Goal: Contribute content: Add original content to the website for others to see

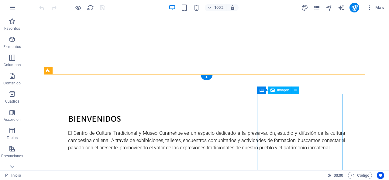
scroll to position [377, 0]
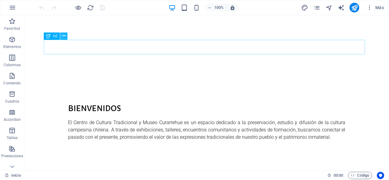
click at [64, 36] on icon at bounding box center [63, 36] width 3 height 6
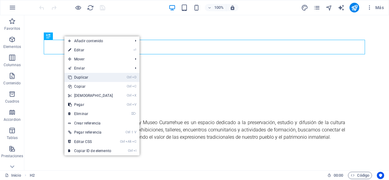
click at [80, 76] on link "Ctrl D Duplicar" at bounding box center [91, 77] width 52 height 9
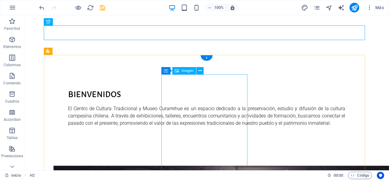
scroll to position [391, 0]
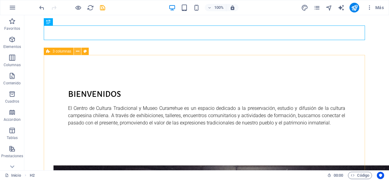
click at [78, 52] on icon at bounding box center [77, 51] width 3 height 6
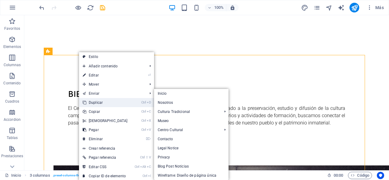
click at [95, 100] on link "Ctrl D Duplicar" at bounding box center [105, 102] width 52 height 9
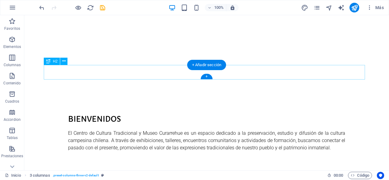
scroll to position [360, 0]
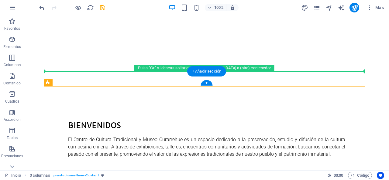
drag, startPoint x: 90, startPoint y: 99, endPoint x: 74, endPoint y: 74, distance: 29.7
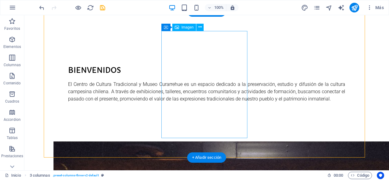
scroll to position [421, 0]
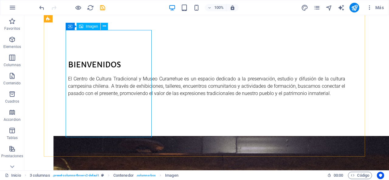
click at [91, 25] on span "Imagen" at bounding box center [92, 27] width 12 height 4
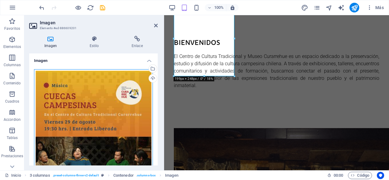
click at [110, 105] on div "Arrastra archivos aquí, haz clic para escoger archivos o selecciona archivos de…" at bounding box center [93, 143] width 119 height 148
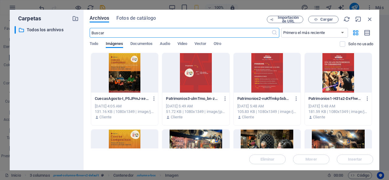
scroll to position [622, 0]
click at [323, 18] on span "Cargar" at bounding box center [327, 20] width 12 height 4
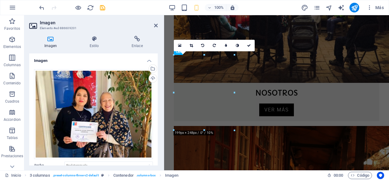
scroll to position [366, 0]
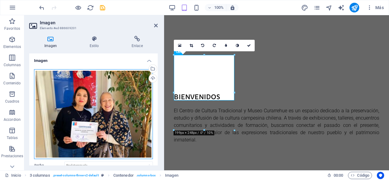
click at [102, 109] on div "Arrastra archivos aquí, haz clic para escoger archivos o selecciona archivos de…" at bounding box center [93, 114] width 119 height 90
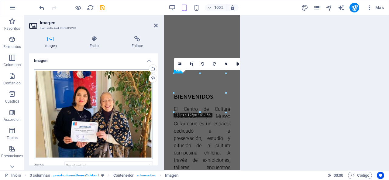
scroll to position [609, 0]
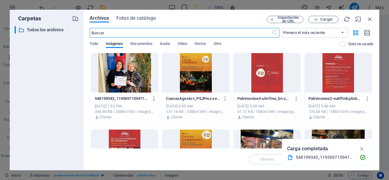
click at [155, 100] on icon "button" at bounding box center [155, 98] width 6 height 5
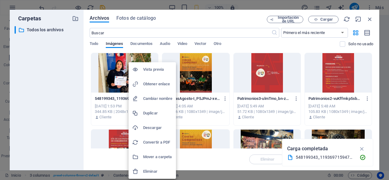
click at [153, 170] on h6 "Eliminar" at bounding box center [157, 171] width 29 height 7
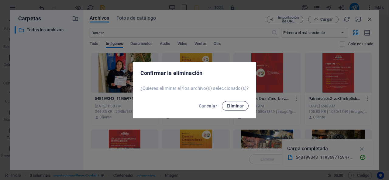
click at [231, 109] on button "Eliminar" at bounding box center [235, 106] width 27 height 10
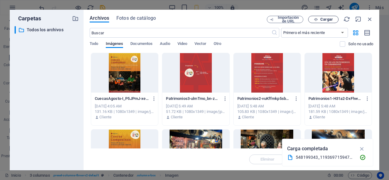
click at [323, 19] on span "Cargar" at bounding box center [327, 20] width 12 height 4
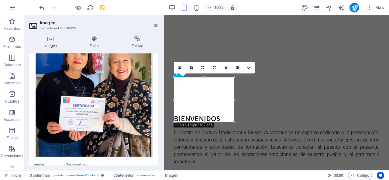
scroll to position [61, 0]
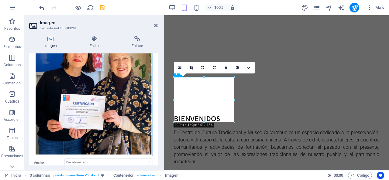
click at [114, 110] on div "Arrastra archivos aquí, haz clic para escoger archivos o selecciona archivos de…" at bounding box center [93, 83] width 119 height 148
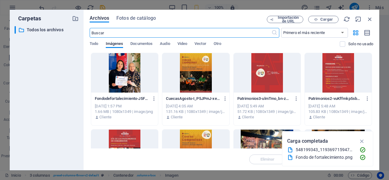
click at [117, 79] on div at bounding box center [124, 73] width 67 height 40
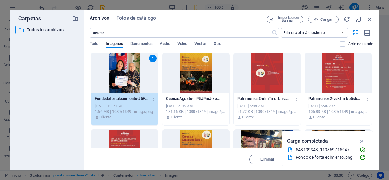
click at [117, 79] on div "1" at bounding box center [124, 73] width 67 height 40
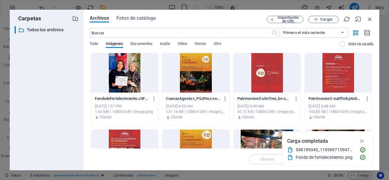
click at [117, 79] on div at bounding box center [124, 73] width 67 height 40
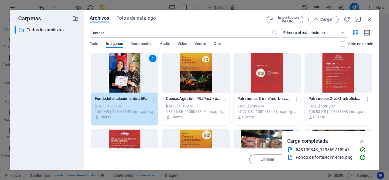
click at [117, 79] on div "1" at bounding box center [124, 73] width 67 height 40
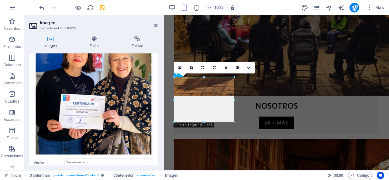
scroll to position [344, 0]
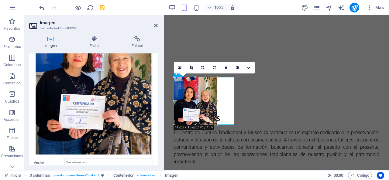
drag, startPoint x: 40, startPoint y: 109, endPoint x: 45, endPoint y: 111, distance: 5.3
type input "142"
select select "px"
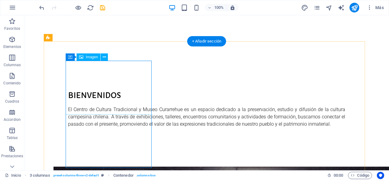
scroll to position [433, 0]
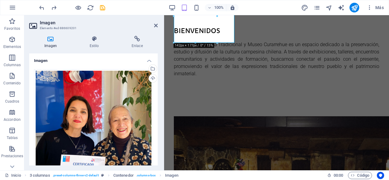
type input "142"
select select "px"
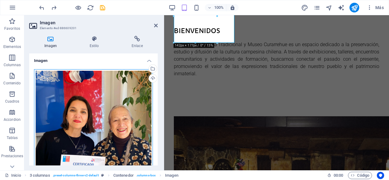
click at [101, 106] on div "Arrastra archivos aquí, haz clic para escoger archivos o selecciona archivos de…" at bounding box center [93, 143] width 119 height 148
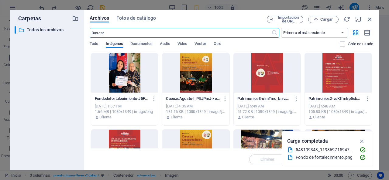
scroll to position [617, 0]
click at [328, 19] on span "Cargar" at bounding box center [327, 20] width 12 height 4
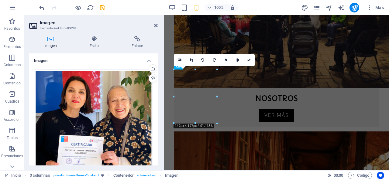
scroll to position [352, 0]
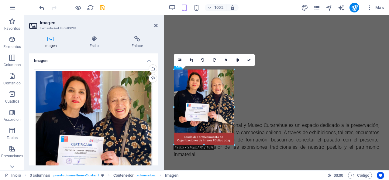
drag, startPoint x: 217, startPoint y: 123, endPoint x: 228, endPoint y: 145, distance: 24.5
type input "198"
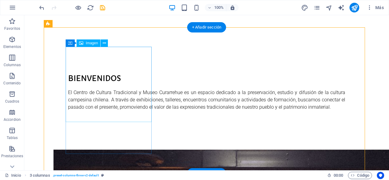
scroll to position [410, 0]
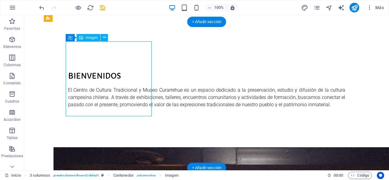
select select "px"
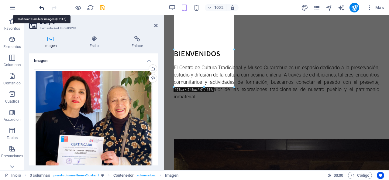
click at [43, 5] on icon "undo" at bounding box center [41, 7] width 7 height 7
type input "142"
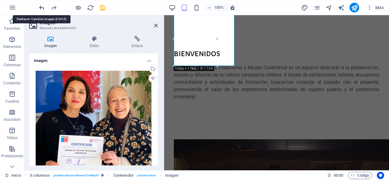
click at [43, 6] on icon "undo" at bounding box center [41, 7] width 7 height 7
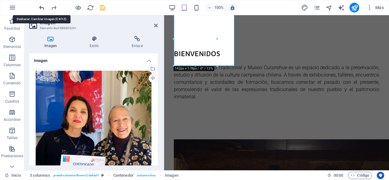
click at [43, 6] on icon "undo" at bounding box center [41, 7] width 7 height 7
click at [41, 8] on icon "undo" at bounding box center [41, 7] width 7 height 7
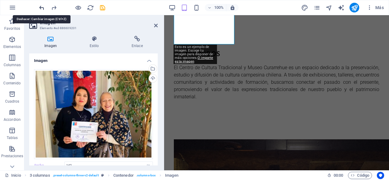
click at [41, 8] on icon "undo" at bounding box center [41, 7] width 7 height 7
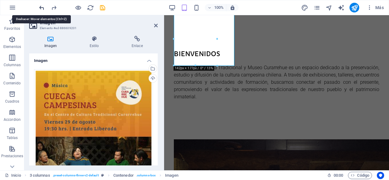
click at [41, 8] on icon "undo" at bounding box center [41, 7] width 7 height 7
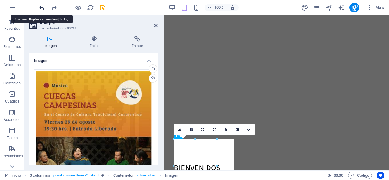
click at [41, 8] on icon "undo" at bounding box center [41, 7] width 7 height 7
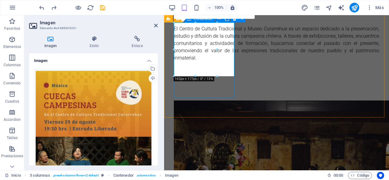
scroll to position [402, 0]
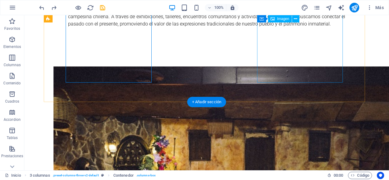
scroll to position [551, 0]
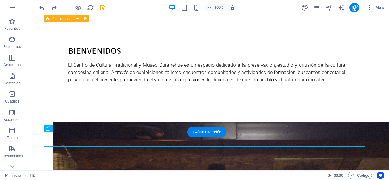
scroll to position [430, 0]
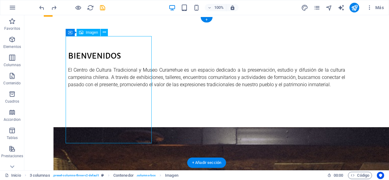
select select "px"
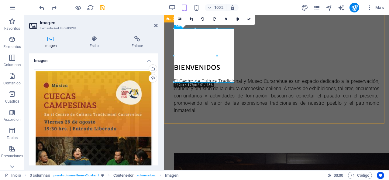
scroll to position [369, 0]
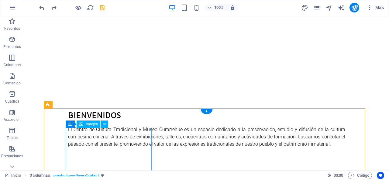
scroll to position [396, 0]
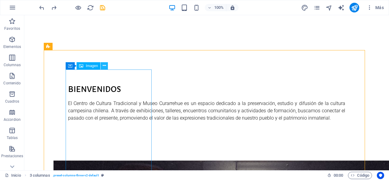
click at [105, 65] on icon at bounding box center [104, 66] width 3 height 6
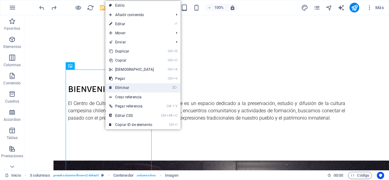
click at [137, 86] on link "⌦ Eliminar" at bounding box center [132, 87] width 52 height 9
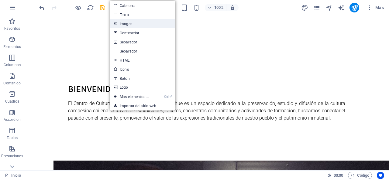
click at [128, 25] on link "Imagen" at bounding box center [142, 23] width 65 height 9
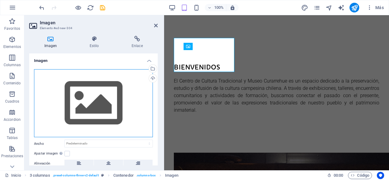
click at [105, 96] on div "Arrastra archivos aquí, haz clic para escoger archivos o selecciona archivos de…" at bounding box center [93, 103] width 119 height 68
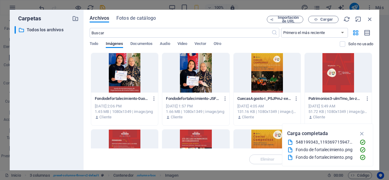
click at [124, 75] on div at bounding box center [124, 73] width 67 height 40
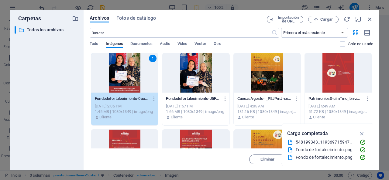
click at [134, 73] on div "1" at bounding box center [124, 73] width 67 height 40
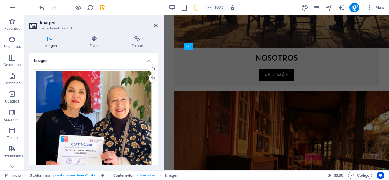
scroll to position [396, 0]
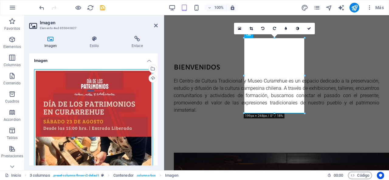
click at [115, 105] on div "Arrastra archivos aquí, haz clic para escoger archivos o selecciona archivos de…" at bounding box center [93, 143] width 119 height 148
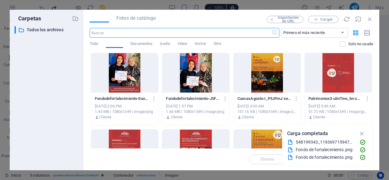
scroll to position [657, 0]
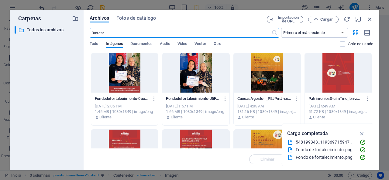
click at [133, 72] on div at bounding box center [124, 73] width 67 height 40
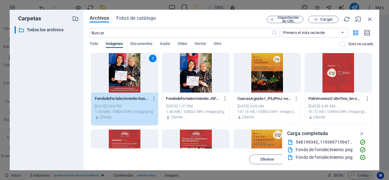
click at [119, 76] on div "1" at bounding box center [124, 73] width 67 height 40
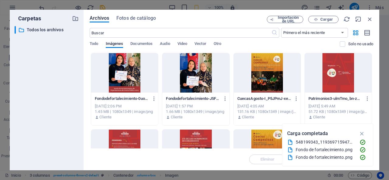
click at [119, 76] on div at bounding box center [124, 73] width 67 height 40
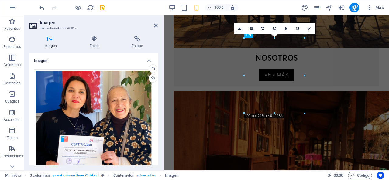
scroll to position [396, 0]
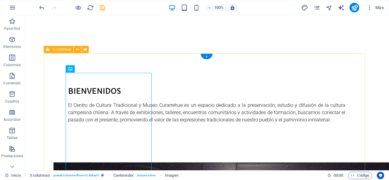
scroll to position [393, 0]
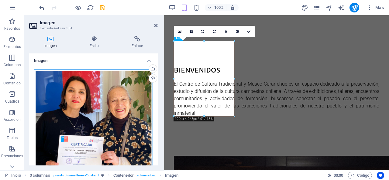
click at [96, 109] on div "Arrastra archivos aquí, haz clic para escoger archivos o selecciona archivos de…" at bounding box center [93, 143] width 119 height 148
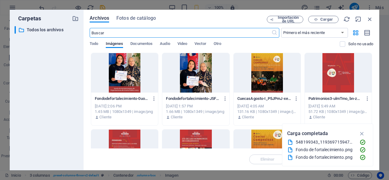
scroll to position [654, 0]
click at [130, 77] on div at bounding box center [124, 73] width 67 height 40
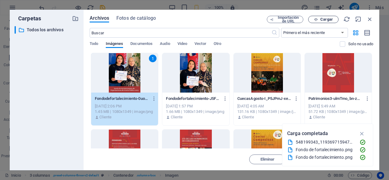
click at [320, 21] on span "Cargar" at bounding box center [323, 20] width 25 height 4
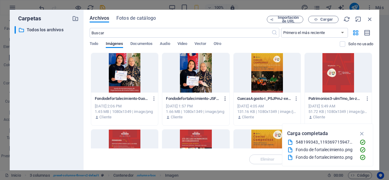
click at [225, 98] on icon "button" at bounding box center [226, 98] width 6 height 5
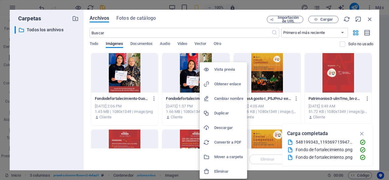
click at [218, 175] on h6 "Eliminar" at bounding box center [228, 171] width 29 height 7
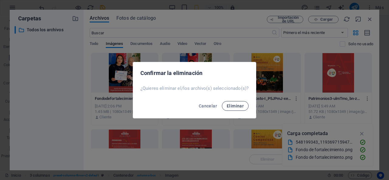
click at [231, 104] on span "Eliminar" at bounding box center [235, 106] width 17 height 5
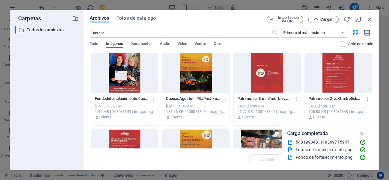
click at [324, 19] on span "Cargar" at bounding box center [327, 20] width 12 height 4
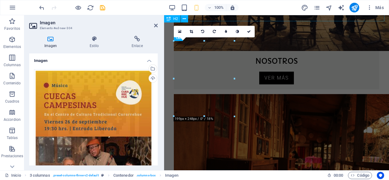
scroll to position [393, 0]
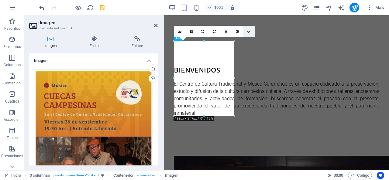
click at [249, 30] on icon at bounding box center [249, 32] width 4 height 4
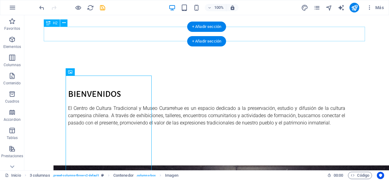
scroll to position [390, 0]
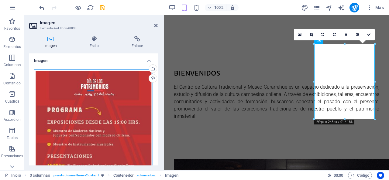
click at [95, 109] on div "Arrastra archivos aquí, haz clic para escoger archivos o selecciona archivos de…" at bounding box center [93, 143] width 119 height 148
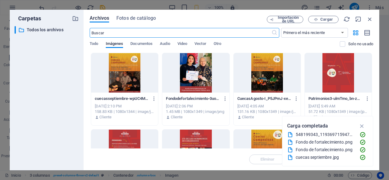
scroll to position [781, 0]
click at [330, 16] on button "Cargar" at bounding box center [324, 19] width 30 height 7
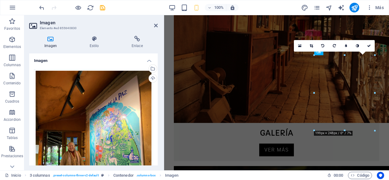
scroll to position [379, 0]
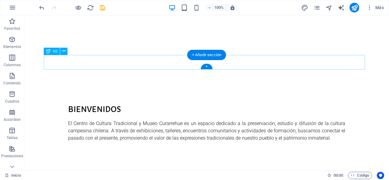
scroll to position [406, 0]
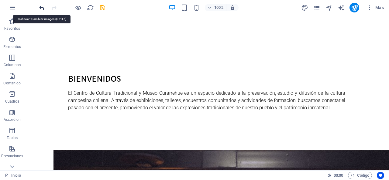
click at [41, 7] on icon "undo" at bounding box center [41, 7] width 7 height 7
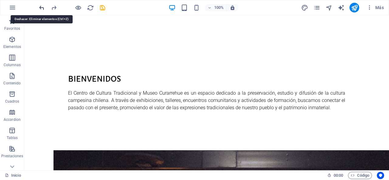
click at [41, 7] on icon "undo" at bounding box center [41, 7] width 7 height 7
click at [40, 7] on icon "undo" at bounding box center [41, 7] width 7 height 7
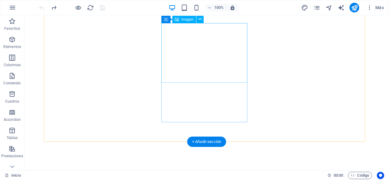
scroll to position [315, 0]
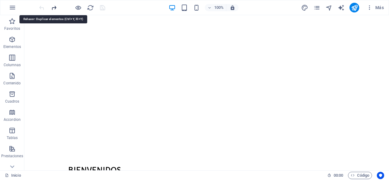
click at [52, 9] on icon "redo" at bounding box center [54, 7] width 7 height 7
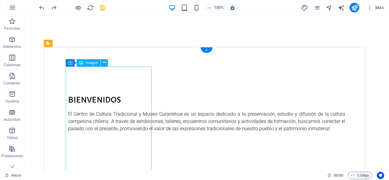
scroll to position [406, 0]
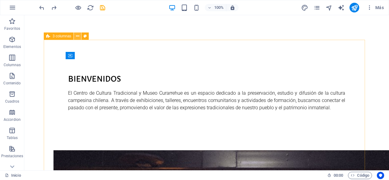
click at [77, 37] on icon at bounding box center [77, 36] width 3 height 6
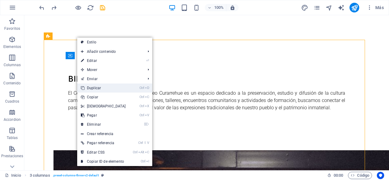
click at [100, 86] on link "Ctrl D Duplicar" at bounding box center [103, 88] width 52 height 9
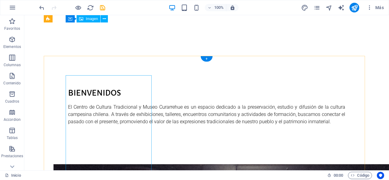
scroll to position [390, 0]
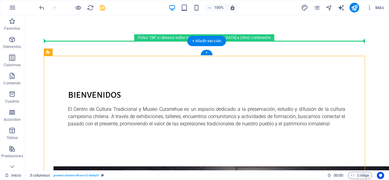
drag, startPoint x: 89, startPoint y: 71, endPoint x: 64, endPoint y: 47, distance: 34.0
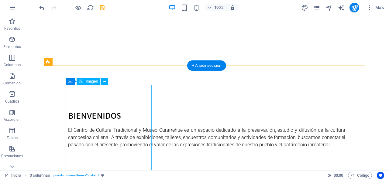
scroll to position [360, 0]
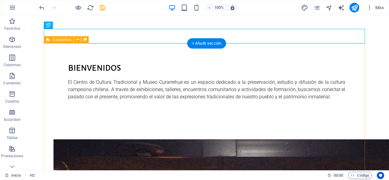
scroll to position [418, 0]
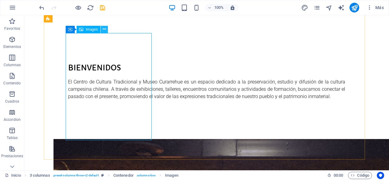
click at [106, 28] on icon at bounding box center [104, 29] width 3 height 6
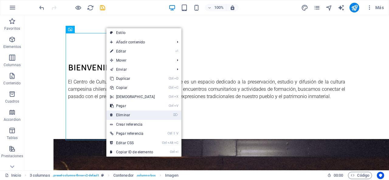
click at [127, 112] on link "⌦ Eliminar" at bounding box center [132, 115] width 52 height 9
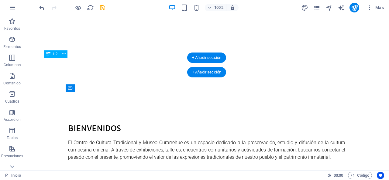
scroll to position [387, 0]
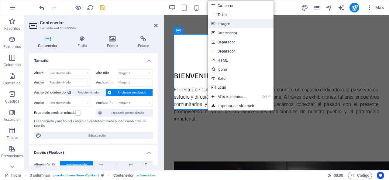
click at [224, 26] on link "Imagen" at bounding box center [240, 23] width 65 height 9
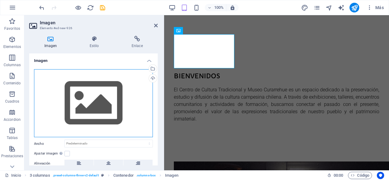
click at [96, 105] on div "Arrastra archivos aquí, haz clic para escoger archivos o selecciona archivos de…" at bounding box center [93, 103] width 119 height 68
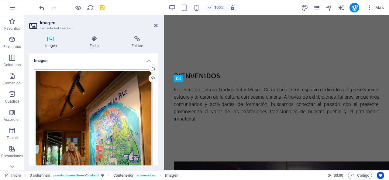
scroll to position [340, 0]
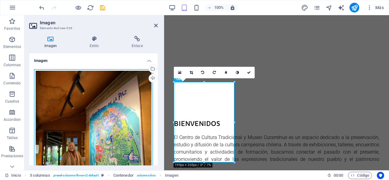
click at [115, 87] on div "Arrastra archivos aquí, haz clic para escoger archivos o selecciona archivos de…" at bounding box center [93, 148] width 119 height 158
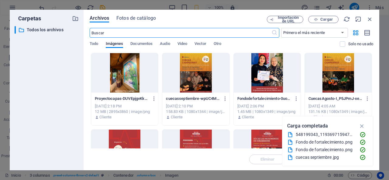
click at [197, 75] on div at bounding box center [195, 73] width 67 height 40
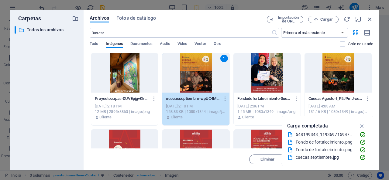
click at [197, 73] on div "1" at bounding box center [195, 73] width 67 height 40
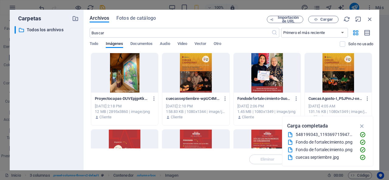
click at [197, 73] on div at bounding box center [195, 73] width 67 height 40
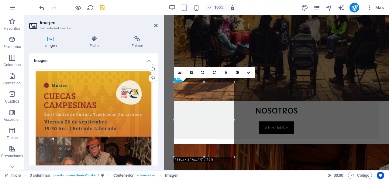
scroll to position [340, 0]
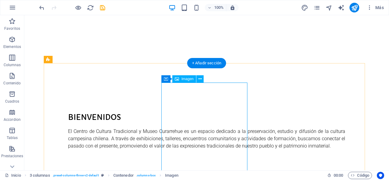
scroll to position [397, 0]
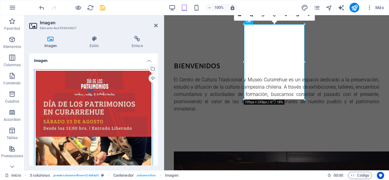
click at [98, 100] on div "Arrastra archivos aquí, haz clic para escoger archivos o selecciona archivos de…" at bounding box center [93, 143] width 119 height 148
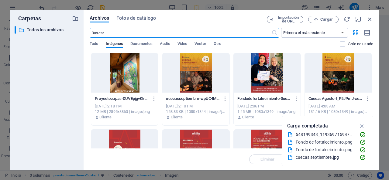
scroll to position [697, 0]
click at [271, 68] on div at bounding box center [267, 73] width 67 height 40
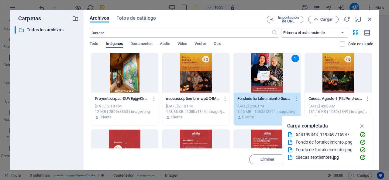
click at [263, 73] on div "1" at bounding box center [267, 73] width 67 height 40
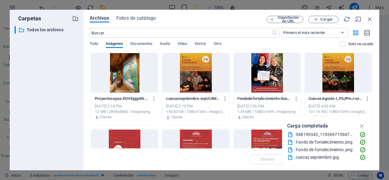
click at [263, 73] on div at bounding box center [267, 73] width 67 height 40
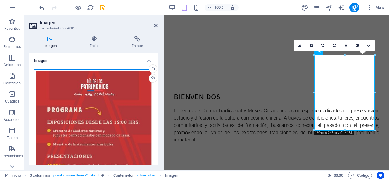
click at [104, 100] on div "Arrastra archivos aquí, haz clic para escoger archivos o selecciona archivos de…" at bounding box center [93, 143] width 119 height 148
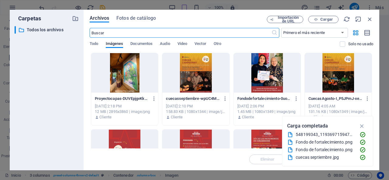
scroll to position [771, 0]
click at [129, 72] on div at bounding box center [124, 73] width 67 height 40
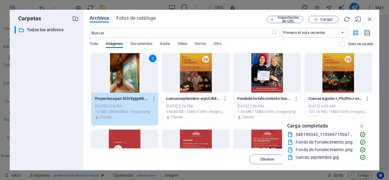
click at [128, 72] on div "1" at bounding box center [124, 73] width 67 height 40
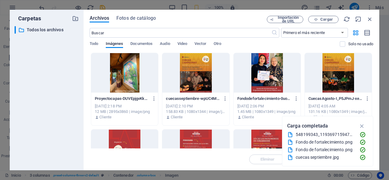
click at [128, 72] on div at bounding box center [124, 73] width 67 height 40
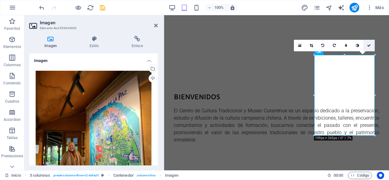
click at [368, 43] on link at bounding box center [370, 46] width 12 height 12
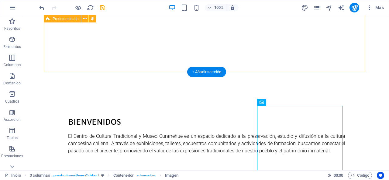
scroll to position [272, 0]
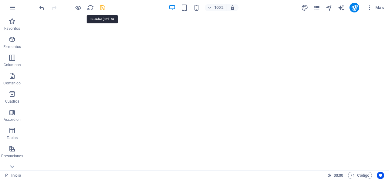
click at [102, 6] on icon "save" at bounding box center [102, 7] width 7 height 7
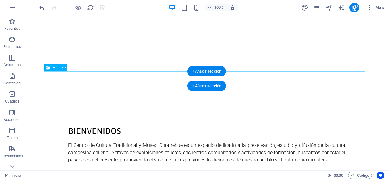
scroll to position [363, 0]
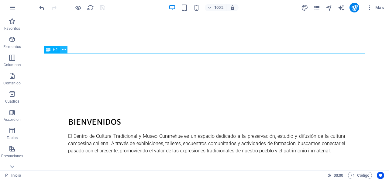
click at [63, 47] on icon at bounding box center [63, 50] width 3 height 6
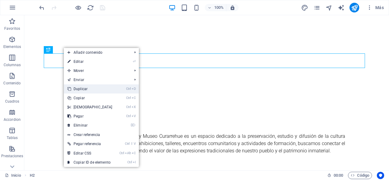
click at [87, 89] on link "Ctrl D Duplicar" at bounding box center [90, 89] width 52 height 9
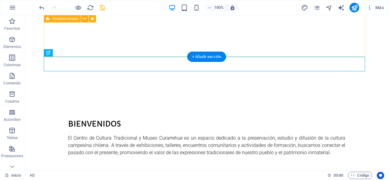
scroll to position [360, 0]
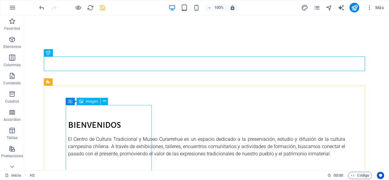
click at [91, 100] on span "Imagen" at bounding box center [92, 102] width 12 height 4
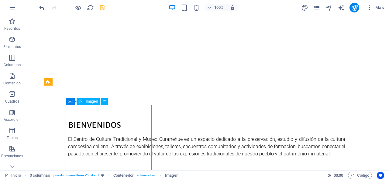
click at [92, 102] on span "Imagen" at bounding box center [92, 102] width 12 height 4
click at [106, 103] on icon at bounding box center [104, 101] width 3 height 6
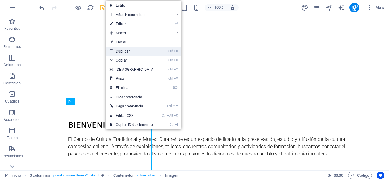
click at [136, 50] on link "Ctrl D Duplicar" at bounding box center [132, 51] width 52 height 9
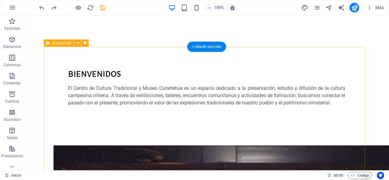
scroll to position [381, 0]
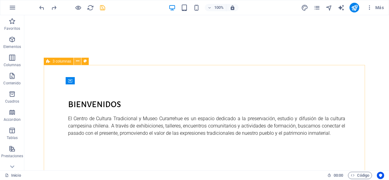
click at [78, 61] on icon at bounding box center [77, 61] width 3 height 6
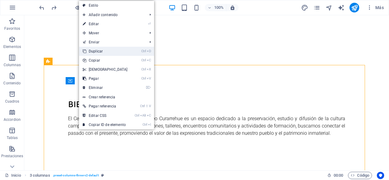
click at [111, 51] on link "Ctrl D Duplicar" at bounding box center [105, 51] width 52 height 9
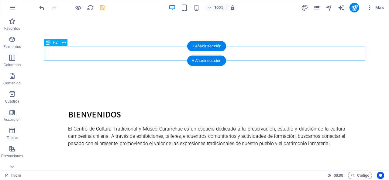
scroll to position [340, 0]
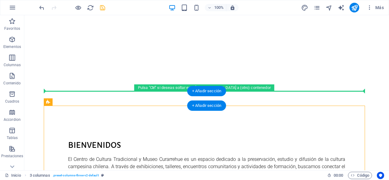
drag, startPoint x: 90, startPoint y: 119, endPoint x: 71, endPoint y: 93, distance: 31.7
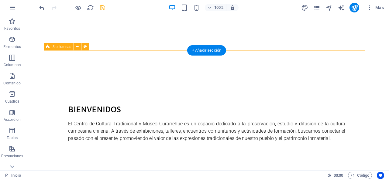
scroll to position [371, 0]
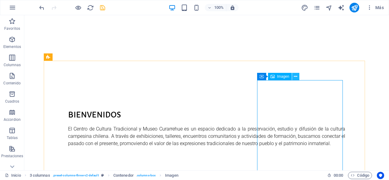
click at [298, 77] on button at bounding box center [295, 76] width 7 height 7
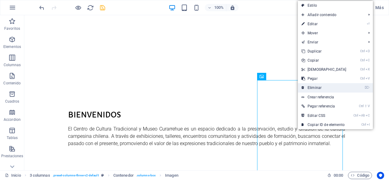
click at [326, 87] on link "⌦ Eliminar" at bounding box center [324, 87] width 52 height 9
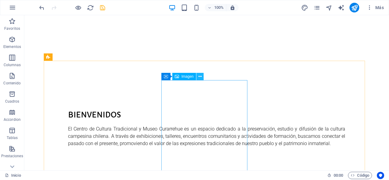
click at [202, 76] on button at bounding box center [200, 76] width 7 height 7
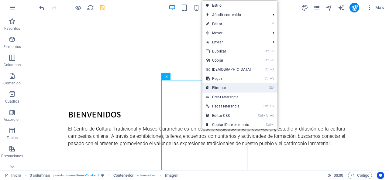
click at [224, 89] on link "⌦ Eliminar" at bounding box center [229, 87] width 52 height 9
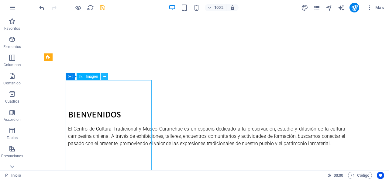
click at [105, 75] on icon at bounding box center [104, 77] width 3 height 6
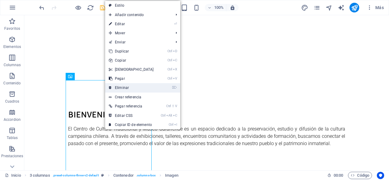
click at [131, 87] on link "⌦ Eliminar" at bounding box center [131, 87] width 52 height 9
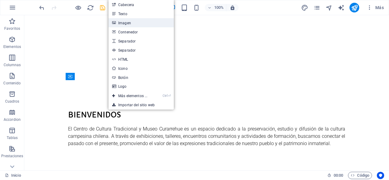
click at [134, 24] on link "Imagen" at bounding box center [141, 22] width 65 height 9
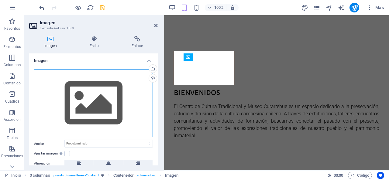
click at [106, 101] on div "Arrastra archivos aquí, haz clic para escoger archivos o selecciona archivos de…" at bounding box center [93, 103] width 119 height 68
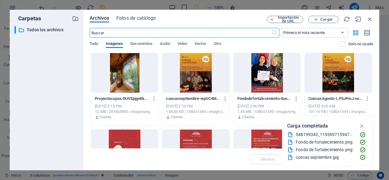
scroll to position [604, 0]
click at [324, 18] on span "Cargar" at bounding box center [327, 20] width 12 height 4
click at [324, 19] on span "Cargar" at bounding box center [327, 20] width 12 height 4
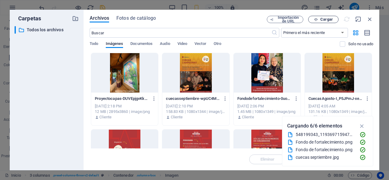
click at [323, 17] on button "Cargar" at bounding box center [324, 19] width 30 height 7
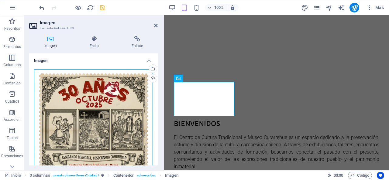
click at [96, 104] on div "Arrastra archivos aquí, haz clic para escoger archivos o selecciona archivos de…" at bounding box center [93, 128] width 119 height 119
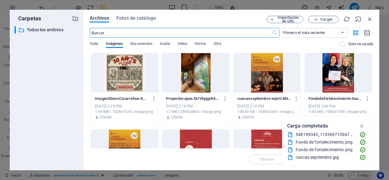
scroll to position [604, 0]
click at [324, 21] on span "Cargar" at bounding box center [327, 20] width 12 height 4
click at [154, 99] on icon "button" at bounding box center [155, 98] width 6 height 5
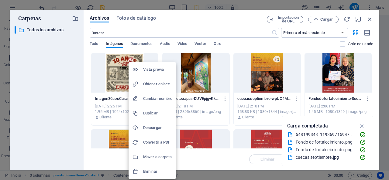
click at [153, 171] on h6 "Eliminar" at bounding box center [157, 171] width 29 height 7
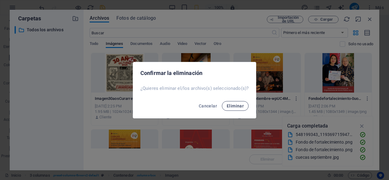
click at [229, 105] on span "Eliminar" at bounding box center [235, 106] width 17 height 5
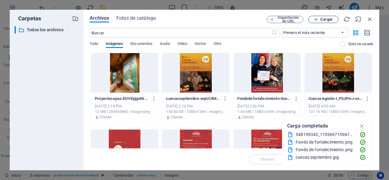
click at [326, 16] on button "Cargar" at bounding box center [324, 19] width 30 height 7
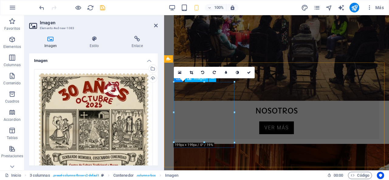
scroll to position [340, 0]
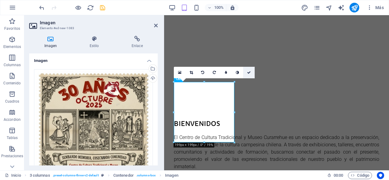
click at [249, 70] on link at bounding box center [249, 73] width 12 height 12
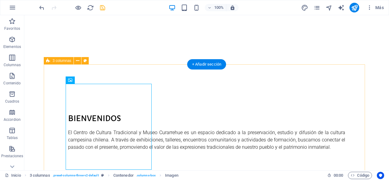
scroll to position [397, 0]
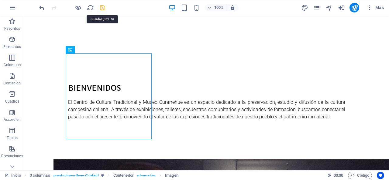
click at [103, 6] on icon "save" at bounding box center [102, 7] width 7 height 7
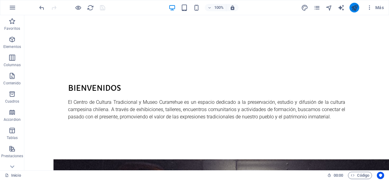
click at [351, 5] on button "publish" at bounding box center [355, 8] width 10 height 10
